Goal: Transaction & Acquisition: Purchase product/service

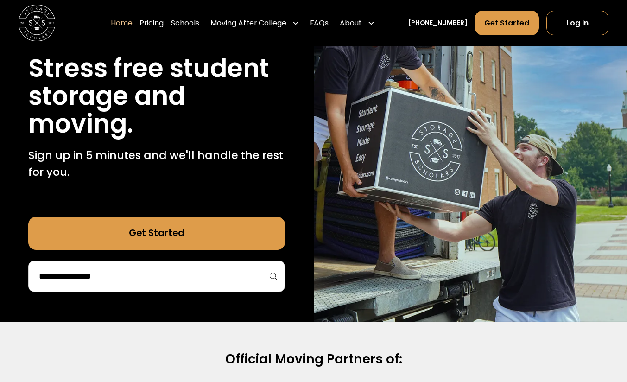
scroll to position [106, 0]
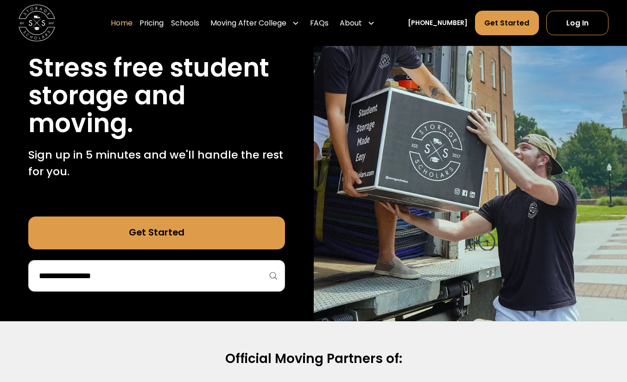
click at [171, 281] on input "search" at bounding box center [156, 276] width 237 height 16
click at [272, 277] on div at bounding box center [156, 276] width 257 height 32
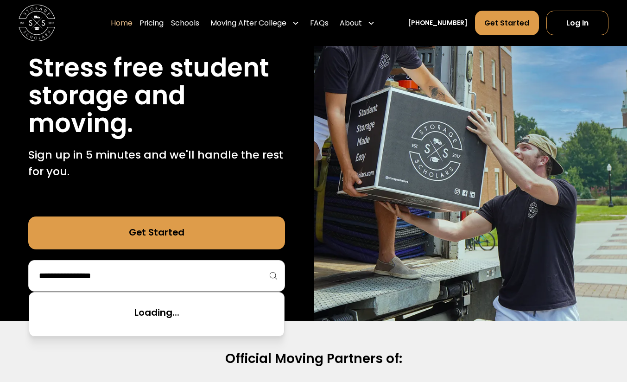
scroll to position [221, 0]
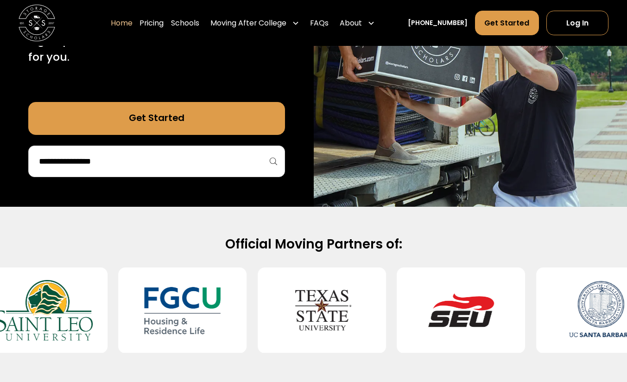
click at [272, 166] on input "search" at bounding box center [156, 161] width 237 height 16
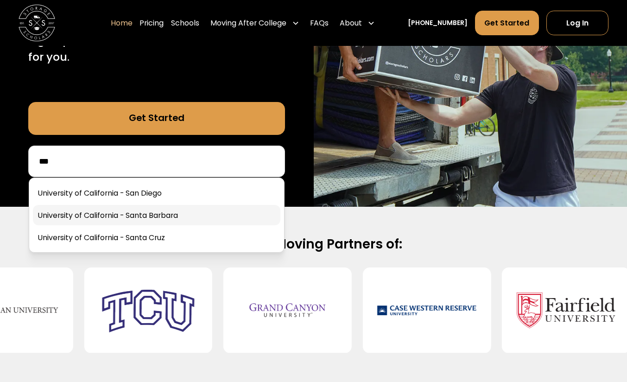
type input "***"
click at [190, 215] on link at bounding box center [156, 215] width 247 height 20
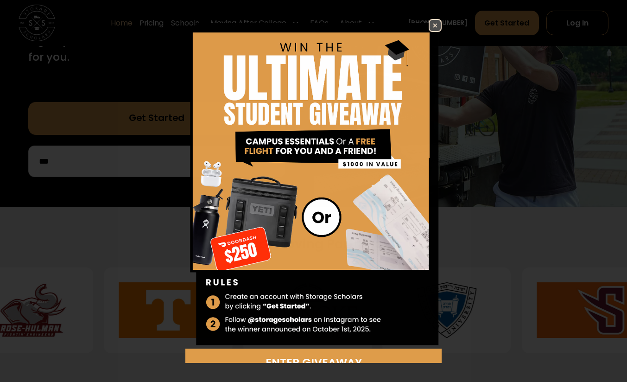
click at [188, 122] on div "Enter Giveaway" at bounding box center [313, 191] width 627 height 382
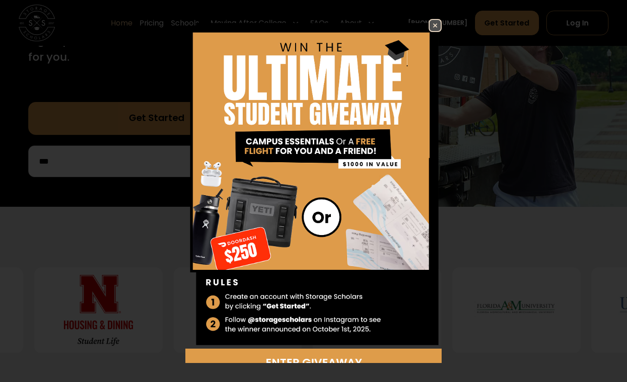
scroll to position [3, 0]
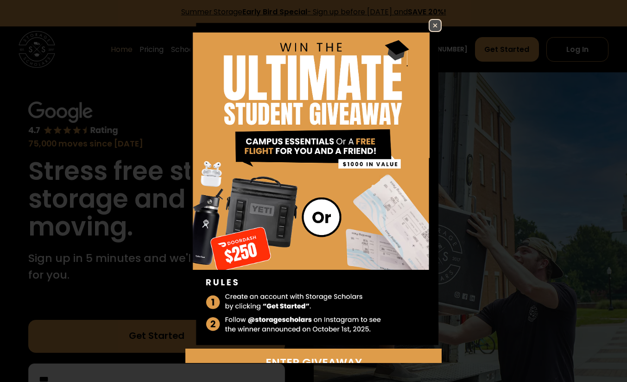
click at [430, 22] on img at bounding box center [435, 25] width 11 height 11
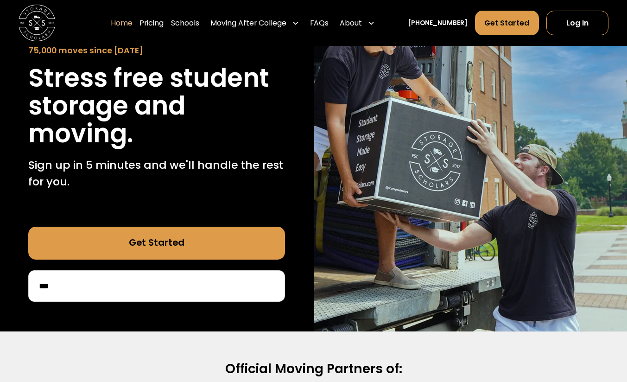
scroll to position [96, 0]
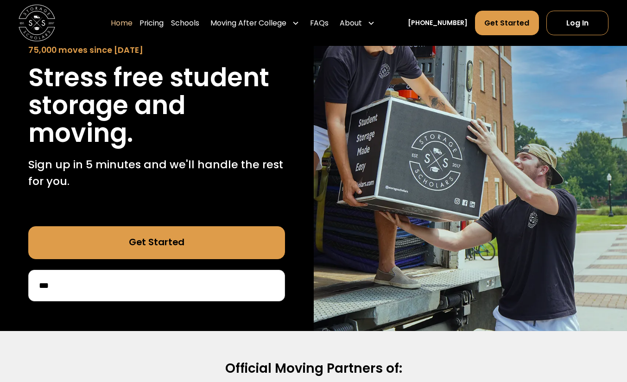
click at [197, 292] on input "***" at bounding box center [156, 286] width 237 height 16
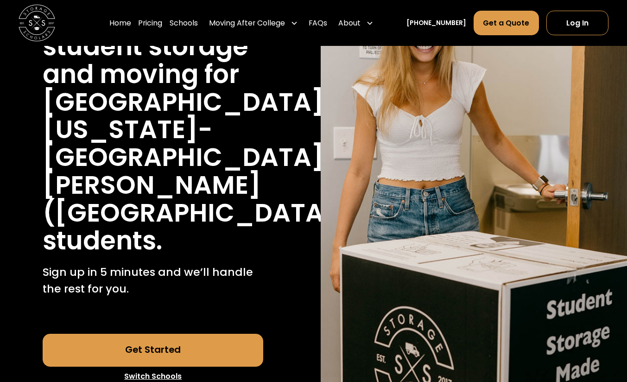
scroll to position [164, 0]
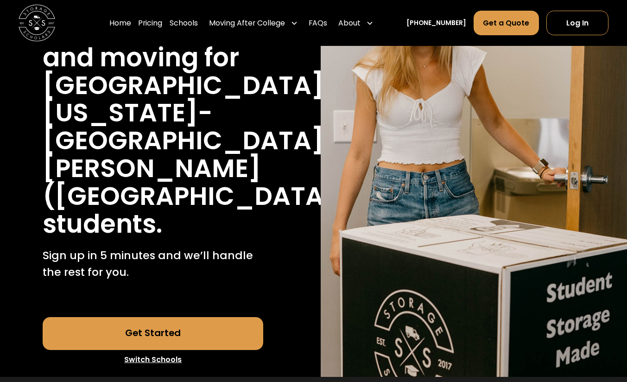
click at [154, 317] on link "Get Started" at bounding box center [153, 333] width 221 height 33
click at [159, 24] on link "Pricing" at bounding box center [150, 22] width 24 height 25
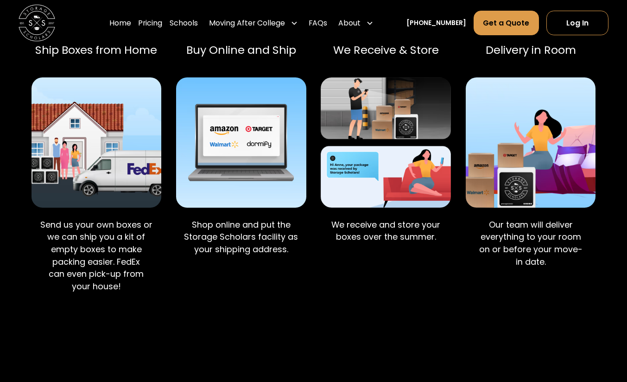
scroll to position [2332, 0]
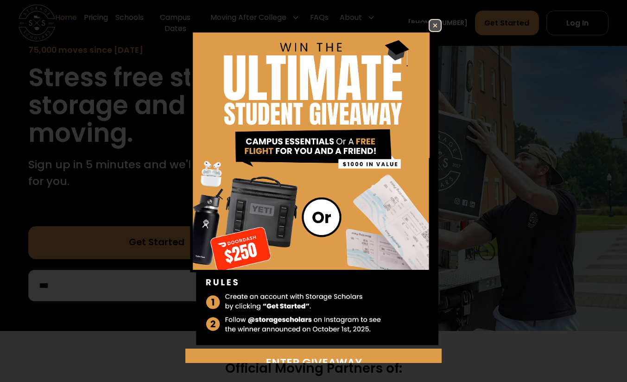
click at [430, 24] on img at bounding box center [435, 25] width 11 height 11
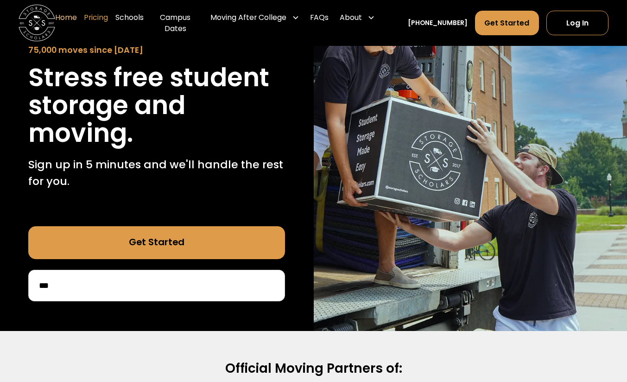
click at [102, 25] on link "Pricing" at bounding box center [96, 23] width 24 height 37
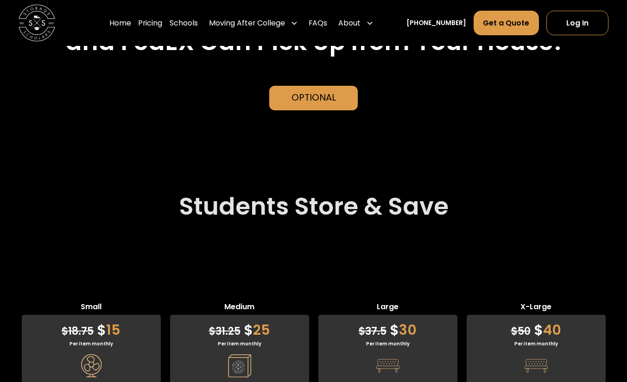
scroll to position [2309, 0]
